Goal: Communication & Community: Answer question/provide support

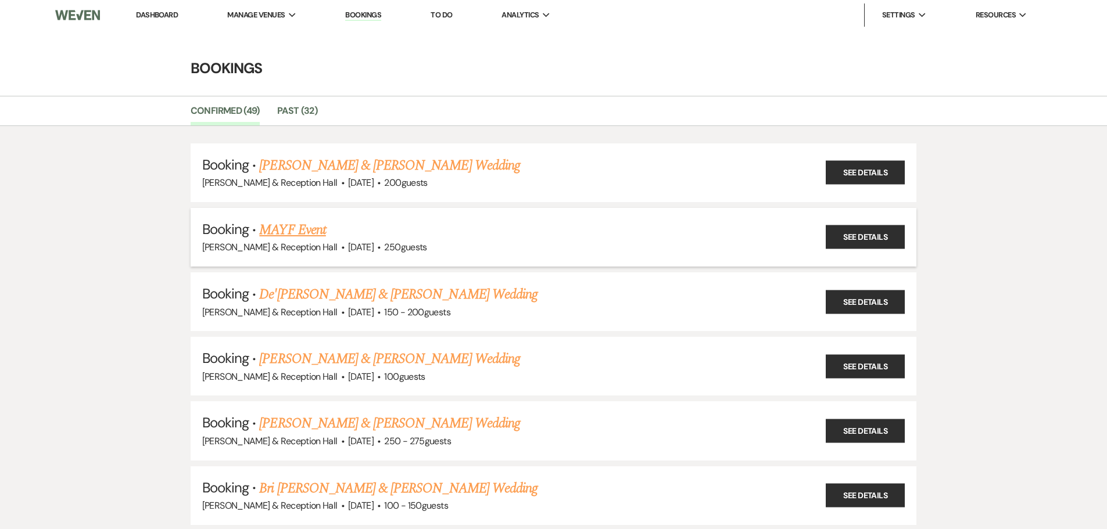
click at [291, 226] on link "MAYF Event" at bounding box center [292, 230] width 66 height 21
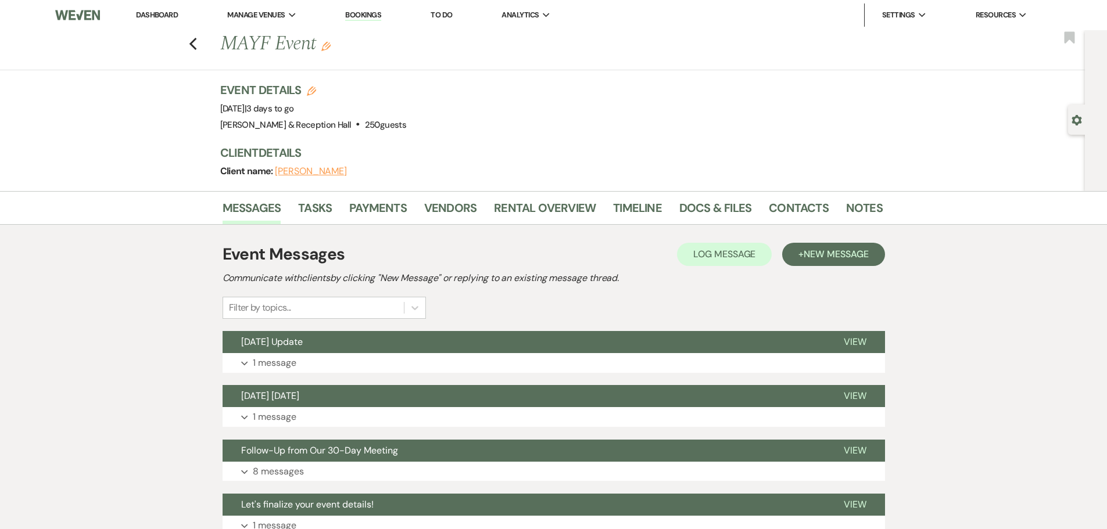
click at [306, 171] on button "[PERSON_NAME]" at bounding box center [311, 171] width 72 height 9
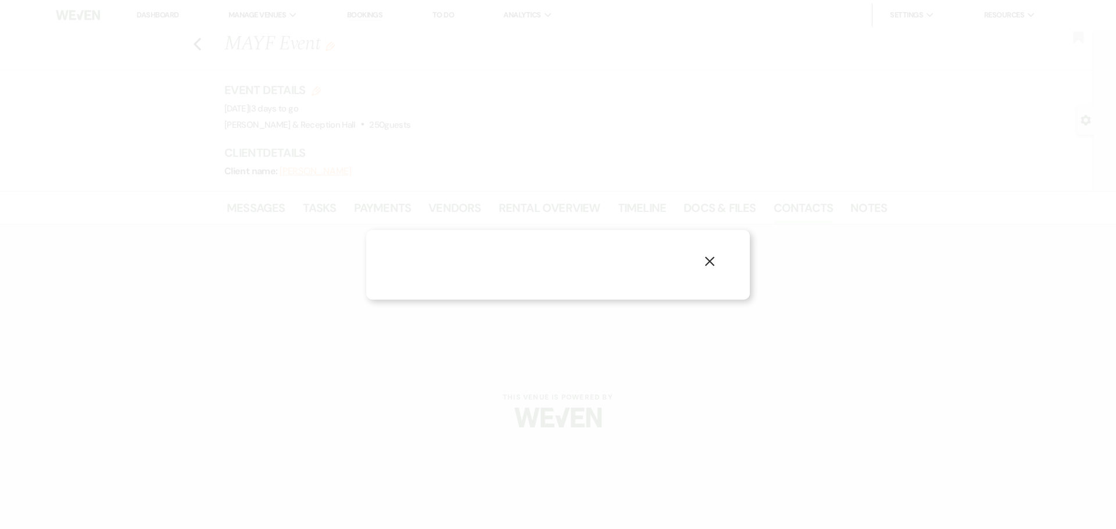
select select "1"
select select "email"
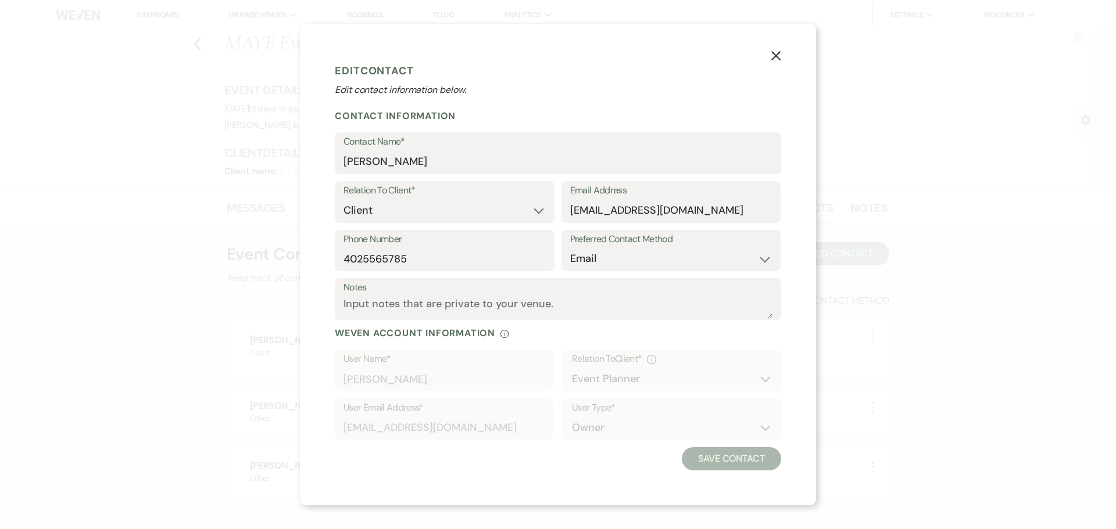
click at [766, 56] on div "X Edit Contact Edit contact information below. Contact Information Contact Name…" at bounding box center [558, 265] width 516 height 482
click at [778, 54] on use "button" at bounding box center [775, 55] width 9 height 9
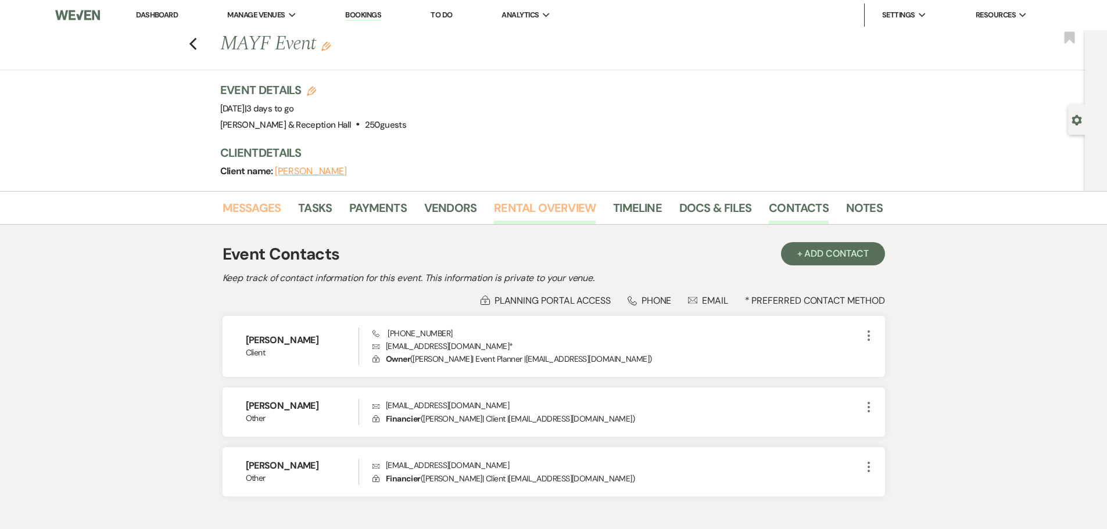
click at [263, 210] on link "Messages" at bounding box center [252, 212] width 59 height 26
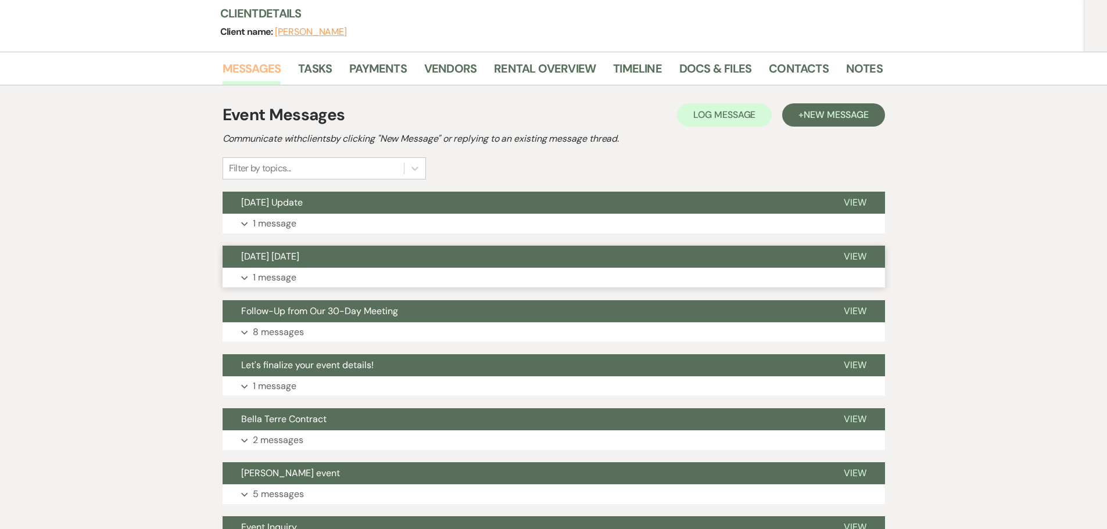
scroll to position [232, 0]
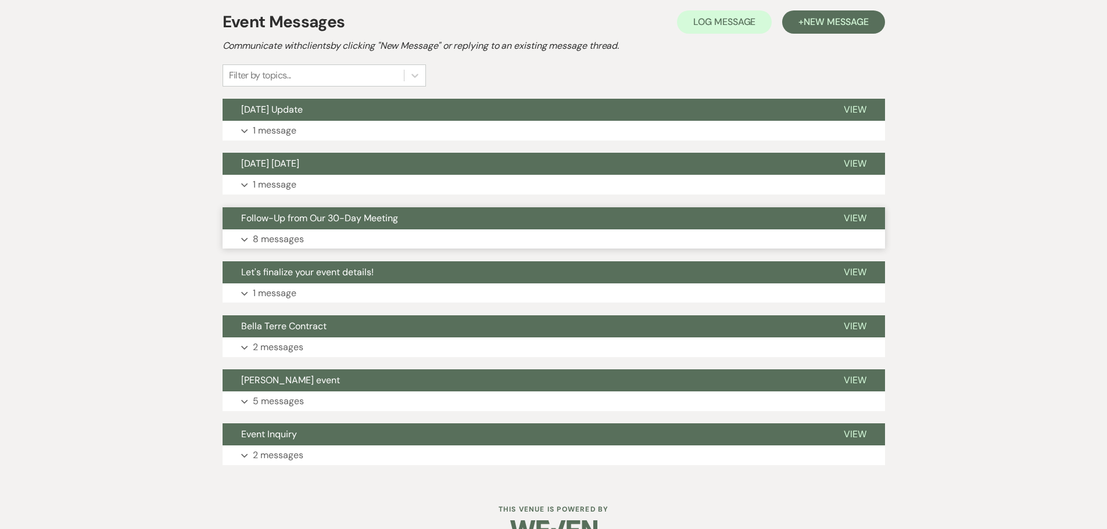
click at [327, 228] on button "Follow-Up from Our 30-Day Meeting" at bounding box center [524, 218] width 603 height 22
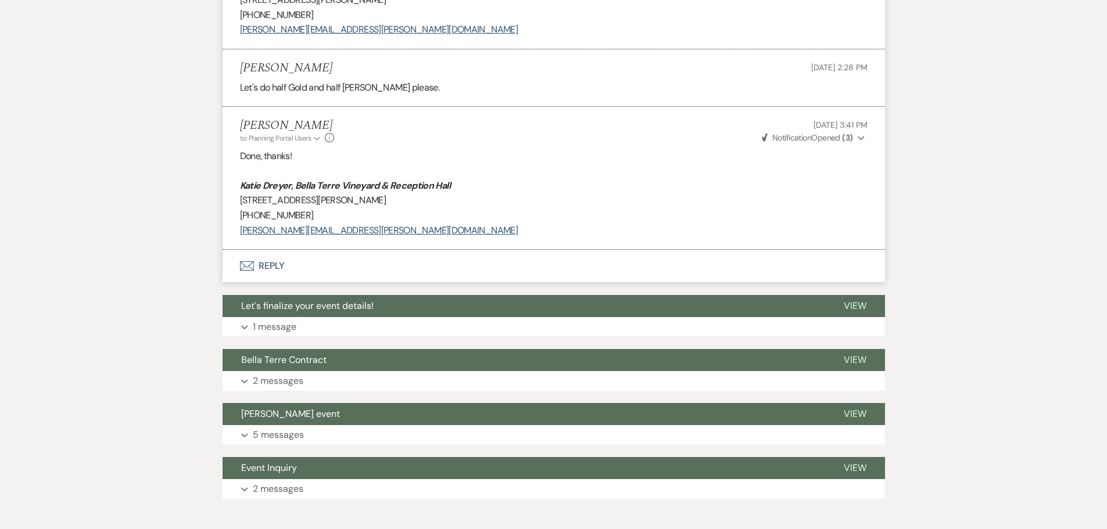
scroll to position [1272, 0]
